Goal: Task Accomplishment & Management: Complete application form

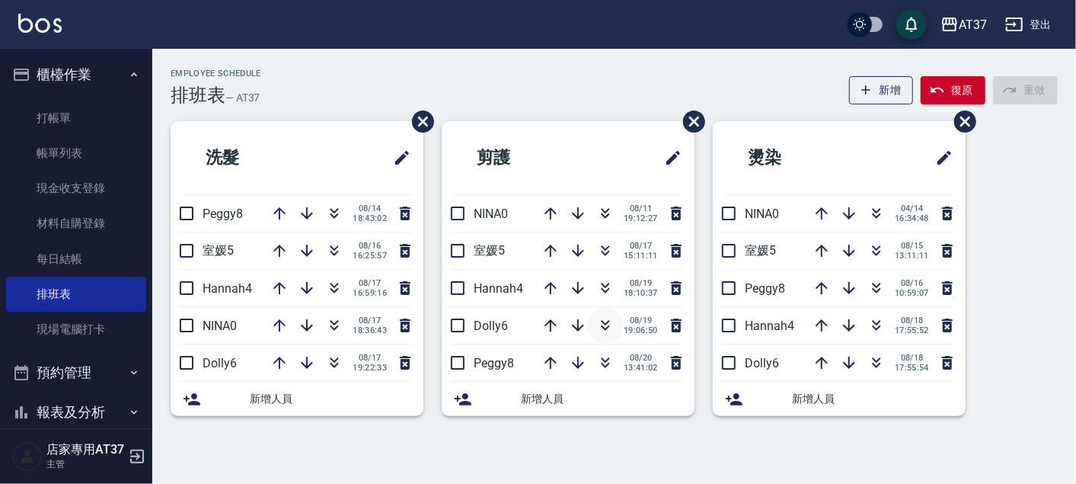
click at [606, 328] on icon "button" at bounding box center [606, 327] width 8 height 5
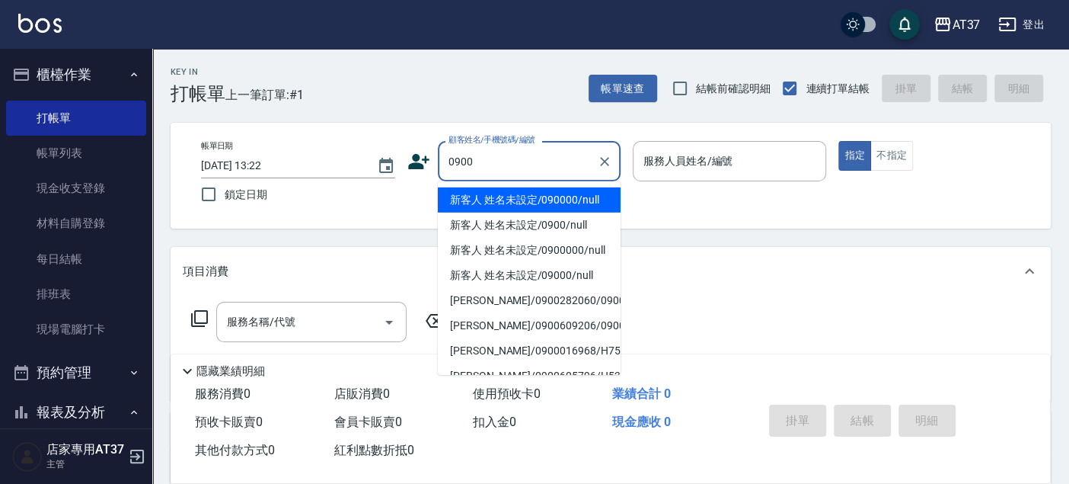
click at [518, 194] on li "新客人 姓名未設定/090000/null" at bounding box center [529, 199] width 183 height 25
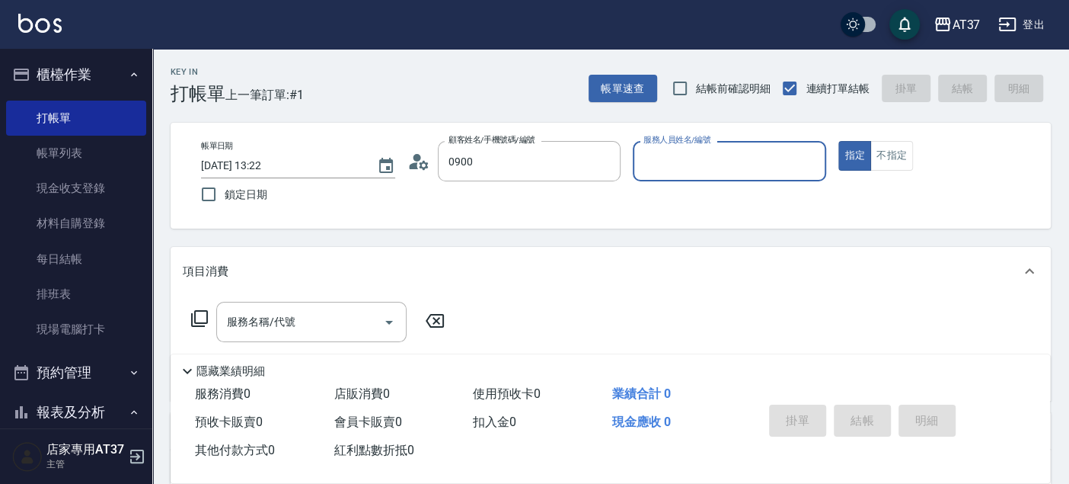
type input "新客人 姓名未設定/090000/null"
click at [701, 148] on input "服務人員姓名/編號" at bounding box center [730, 161] width 181 height 27
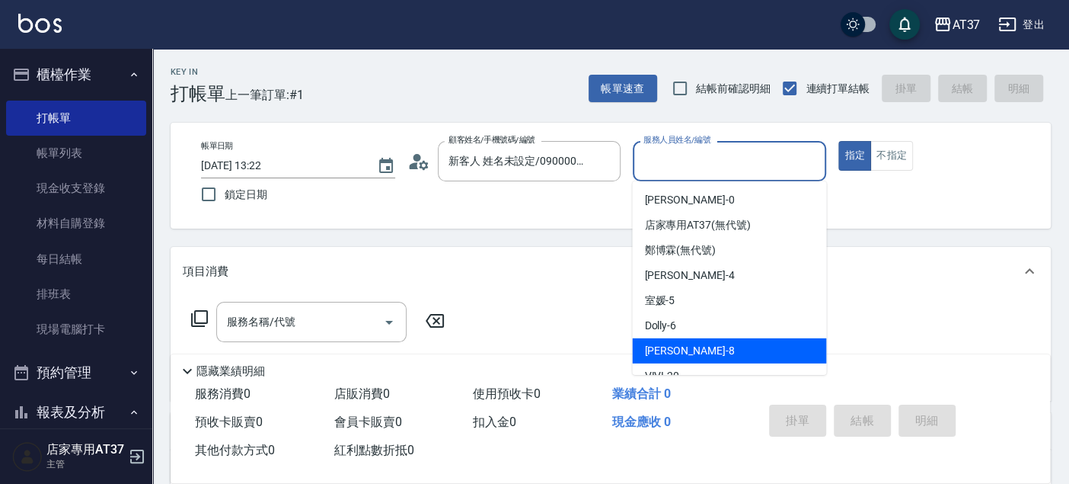
click at [681, 339] on div "Peggy -8" at bounding box center [729, 350] width 194 height 25
type input "Peggy-8"
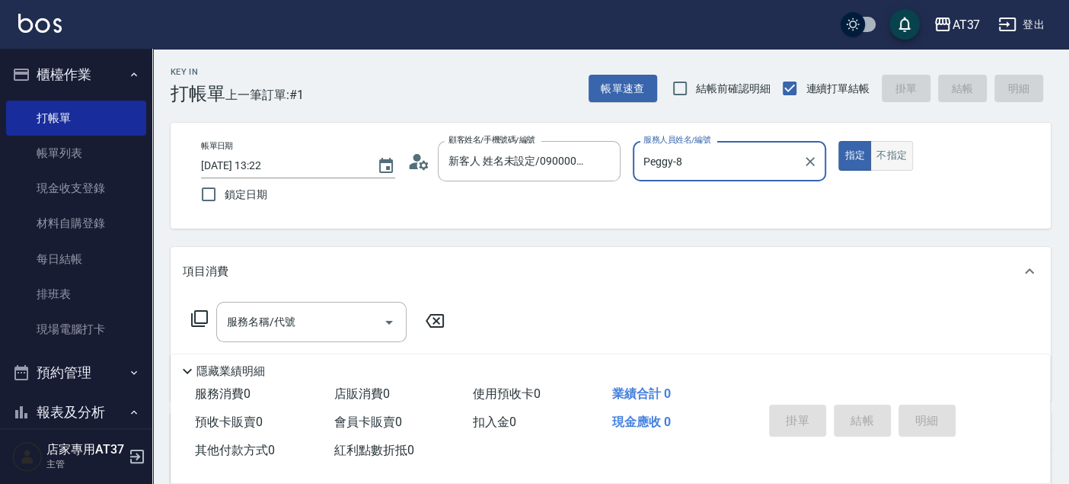
click at [886, 161] on button "不指定" at bounding box center [892, 156] width 43 height 30
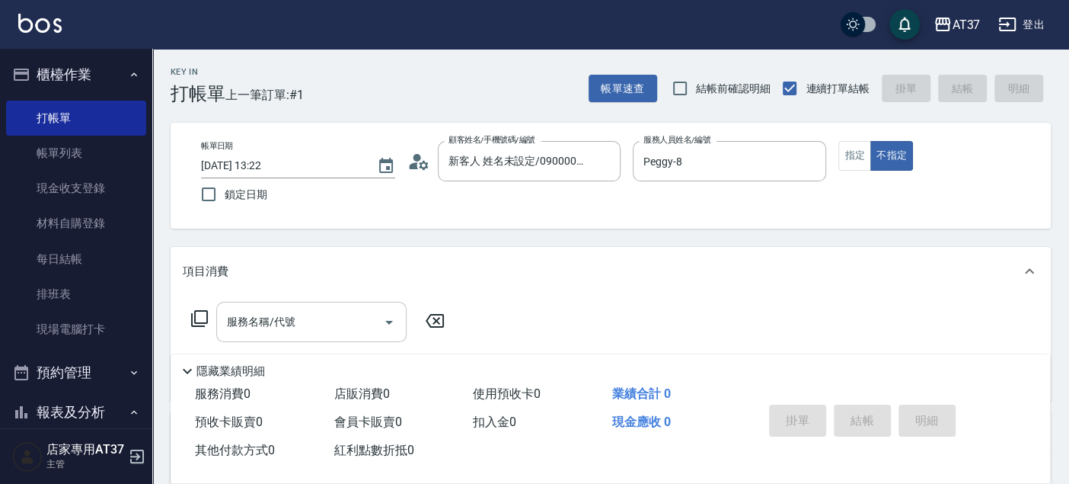
click at [294, 328] on div "服務名稱/代號 服務名稱/代號" at bounding box center [311, 322] width 190 height 40
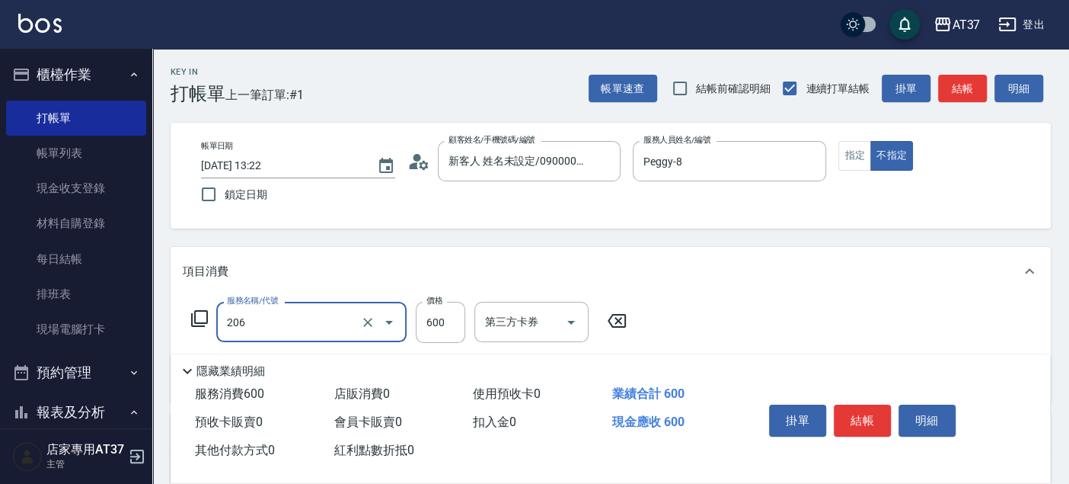
type input "A精油洗+剪(206)"
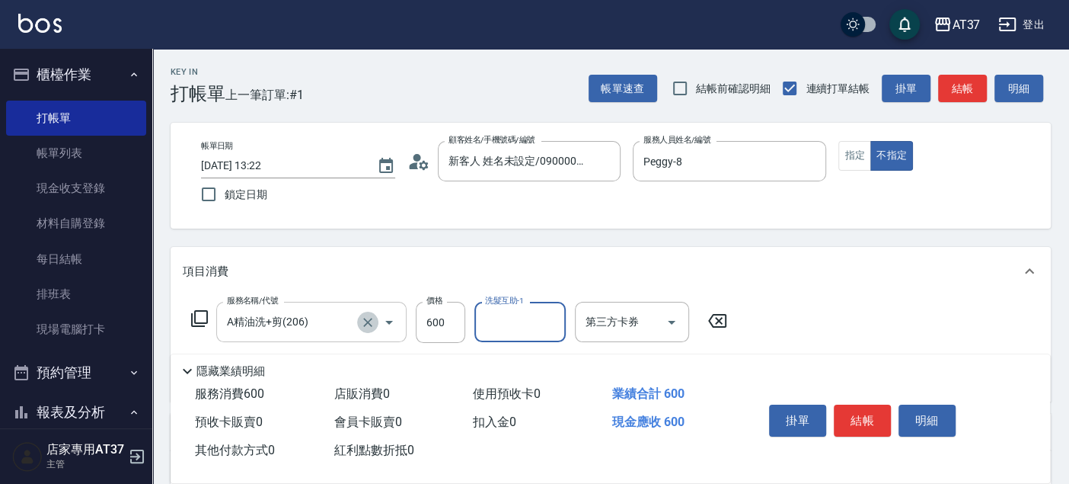
click at [372, 325] on icon "Clear" at bounding box center [367, 322] width 15 height 15
type input "B精油洗+剪(207)"
type input "致穎-23"
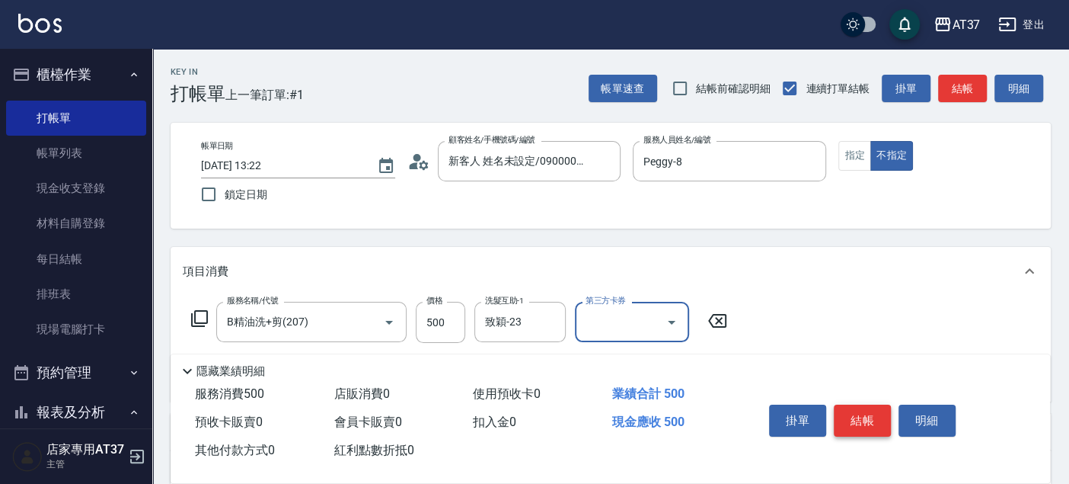
click at [864, 404] on button "結帳" at bounding box center [862, 420] width 57 height 32
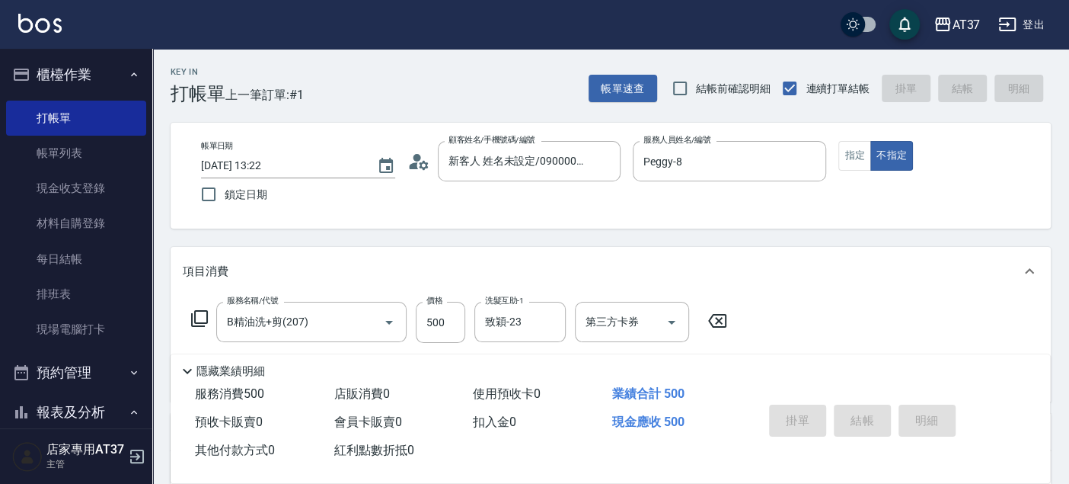
type input "[DATE] 14:24"
